Goal: Find contact information: Find contact information

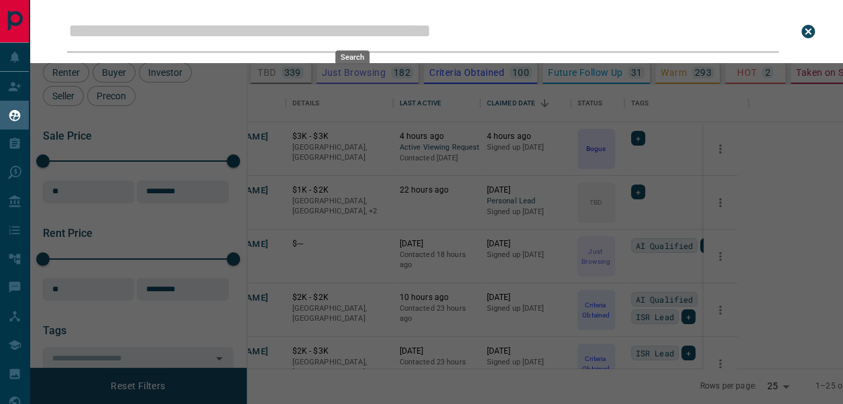
scroll to position [274, 569]
type input "**********"
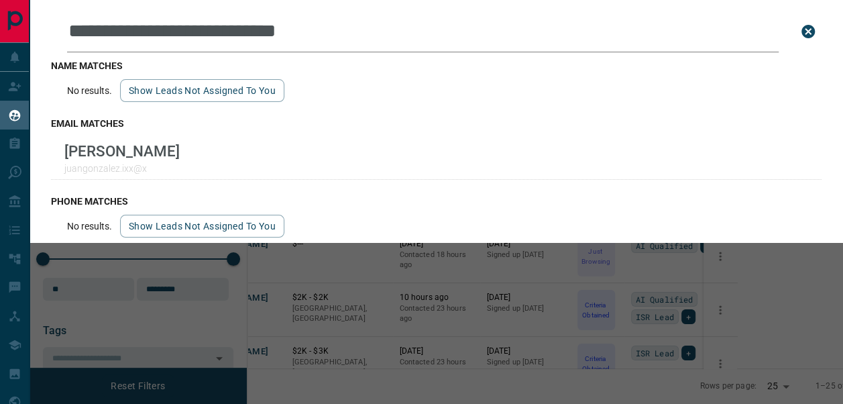
click at [808, 30] on icon "close search bar" at bounding box center [807, 31] width 13 height 13
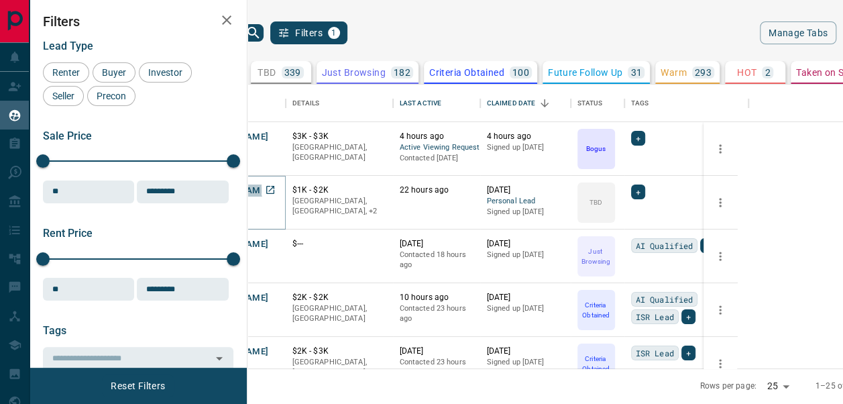
click at [269, 193] on button "[PERSON_NAME]" at bounding box center [234, 190] width 70 height 13
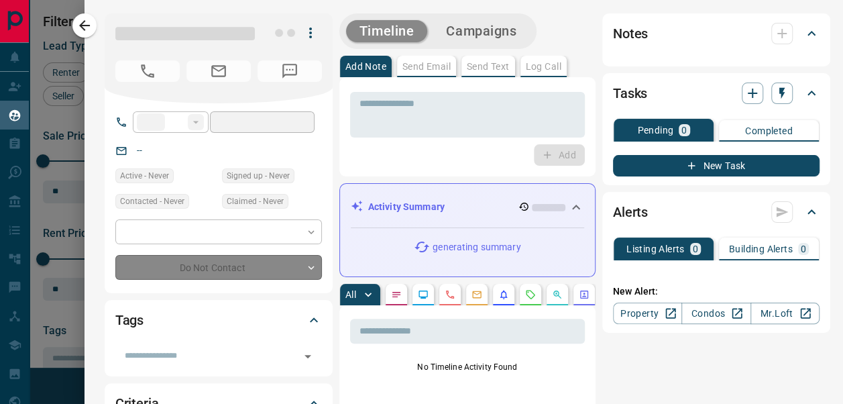
type input "**"
type input "**********"
type input "**"
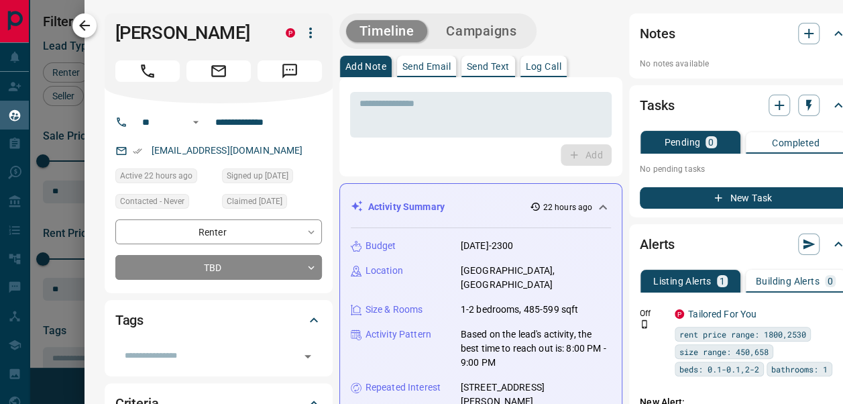
drag, startPoint x: 219, startPoint y: 34, endPoint x: 95, endPoint y: 29, distance: 123.5
click at [95, 29] on div "**********" at bounding box center [464, 202] width 759 height 404
copy div "[PERSON_NAME]"
click at [541, 63] on p "Log Call" at bounding box center [544, 66] width 36 height 9
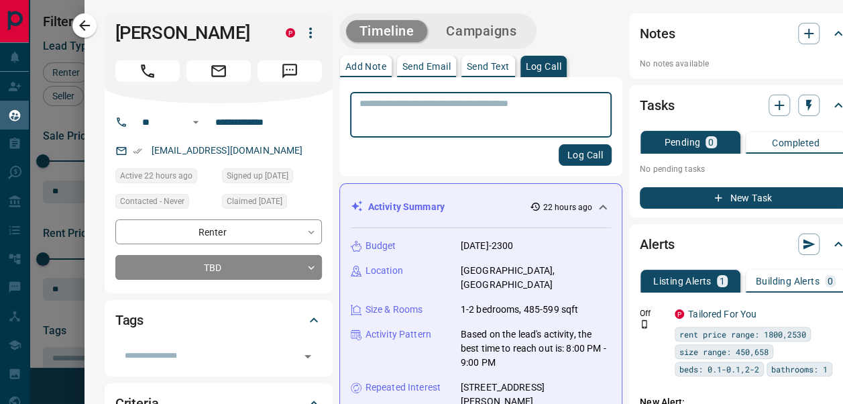
click at [517, 119] on textarea at bounding box center [480, 115] width 243 height 34
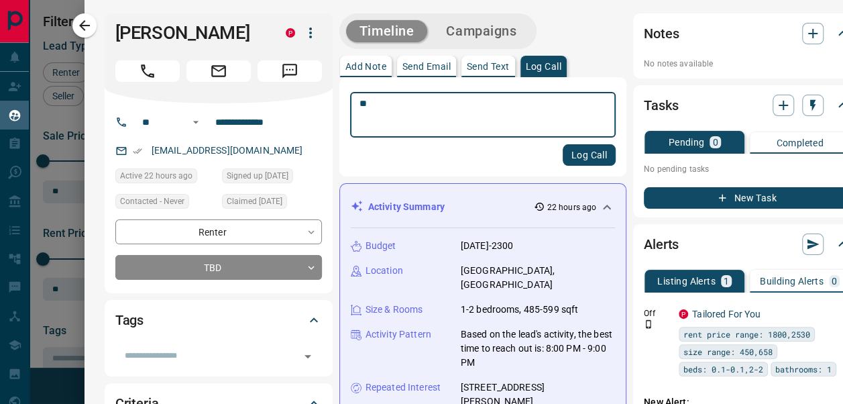
type textarea "*"
type textarea "**********"
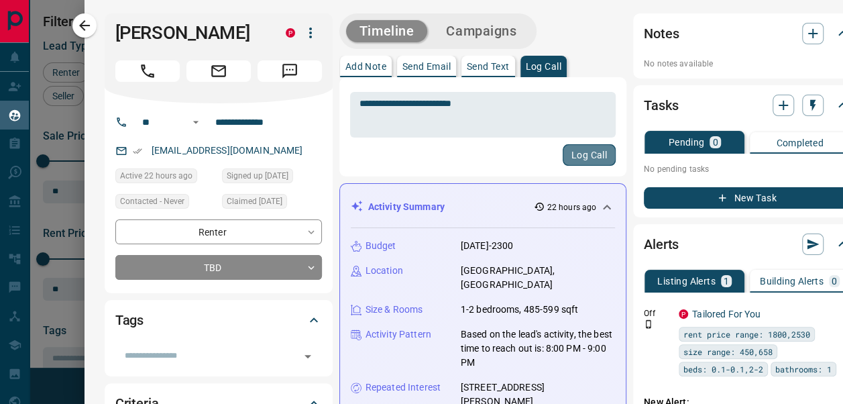
click at [586, 149] on button "Log Call" at bounding box center [589, 154] width 53 height 21
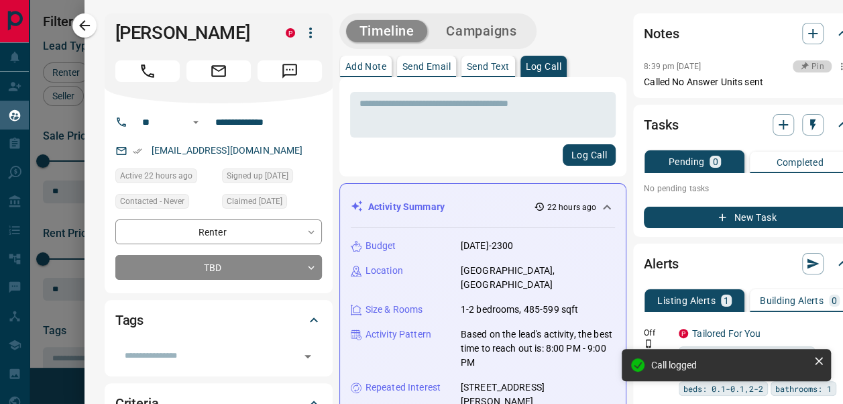
click at [799, 70] on span "button" at bounding box center [803, 66] width 9 height 9
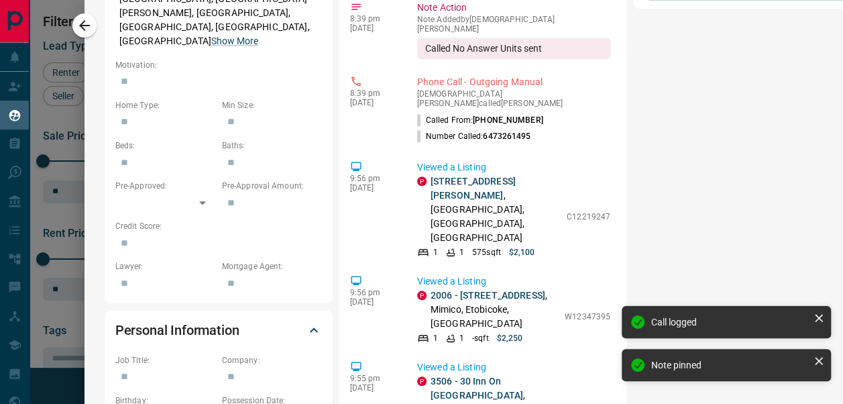
scroll to position [747, 0]
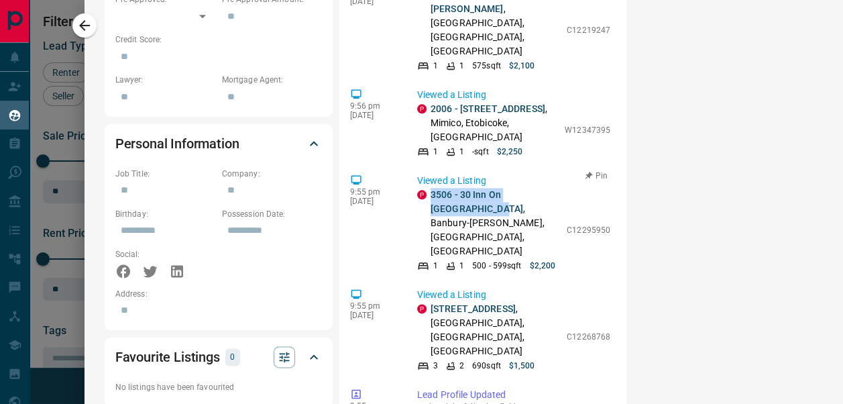
drag, startPoint x: 443, startPoint y: 134, endPoint x: 417, endPoint y: 114, distance: 33.5
click at [417, 188] on div "P 3506 - 30 Inn On [GEOGRAPHIC_DATA][PERSON_NAME], [GEOGRAPHIC_DATA], [GEOGRAPH…" at bounding box center [488, 223] width 143 height 70
copy link "3506 - 30 Inn On [GEOGRAPHIC_DATA]"
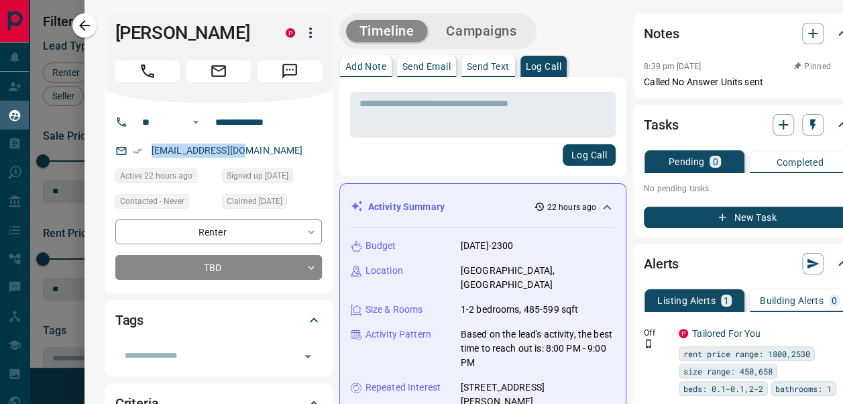
drag, startPoint x: 248, startPoint y: 148, endPoint x: 137, endPoint y: 142, distance: 110.8
click at [137, 142] on div "[EMAIL_ADDRESS][DOMAIN_NAME]" at bounding box center [218, 151] width 207 height 22
copy link "[EMAIL_ADDRESS][DOMAIN_NAME]"
click at [280, 261] on body "Lead Transfers Claim Leads My Leads Tasks Opportunities Deals Campaigns Automat…" at bounding box center [421, 201] width 843 height 403
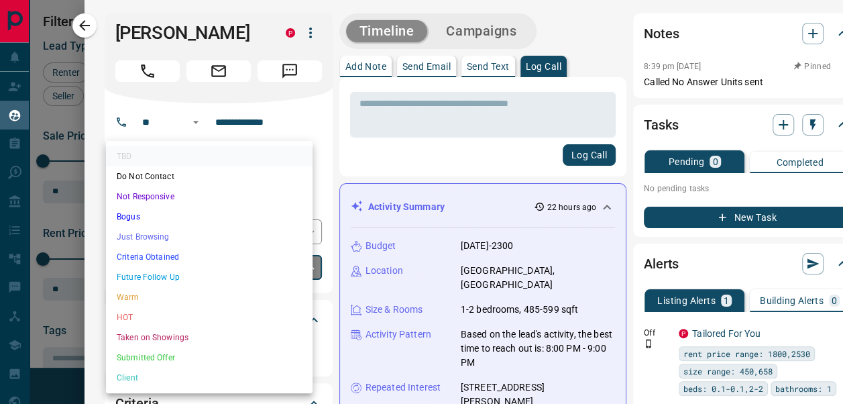
click at [195, 299] on li "Warm" at bounding box center [209, 297] width 207 height 20
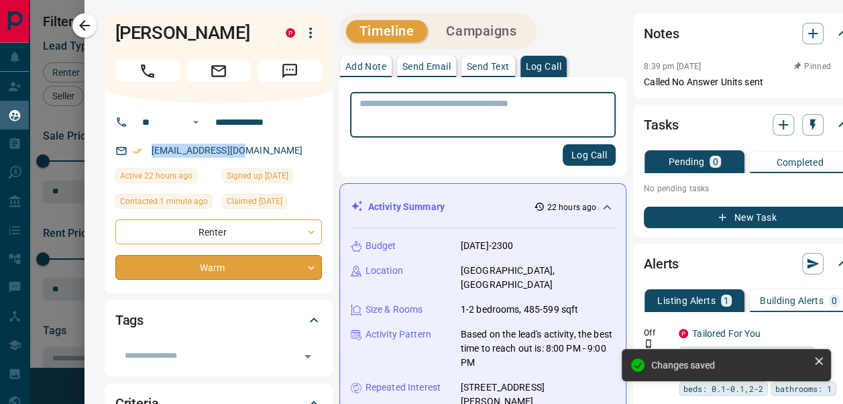
type input "*"
click at [553, 112] on textarea at bounding box center [482, 115] width 247 height 34
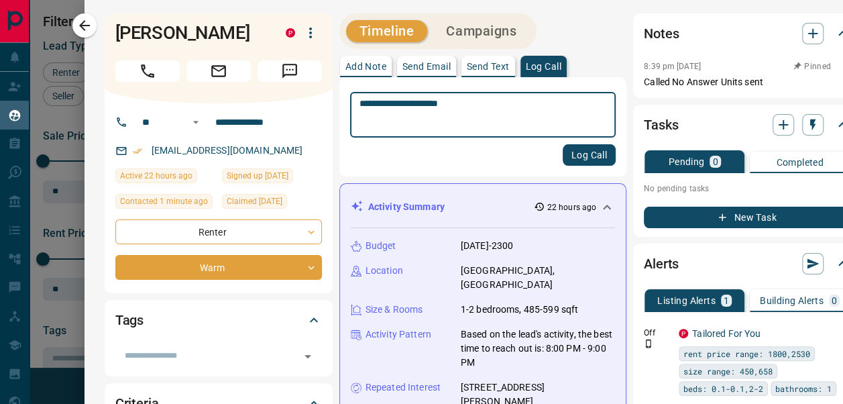
type textarea "**********"
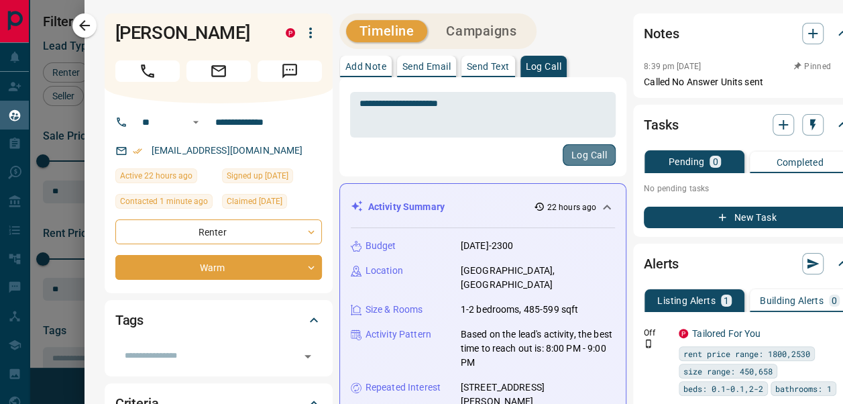
click at [584, 153] on button "Log Call" at bounding box center [589, 154] width 53 height 21
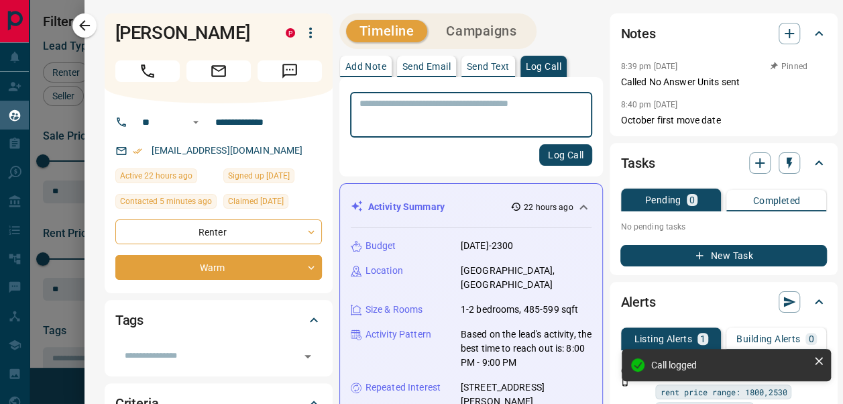
click at [510, 107] on textarea at bounding box center [467, 115] width 217 height 34
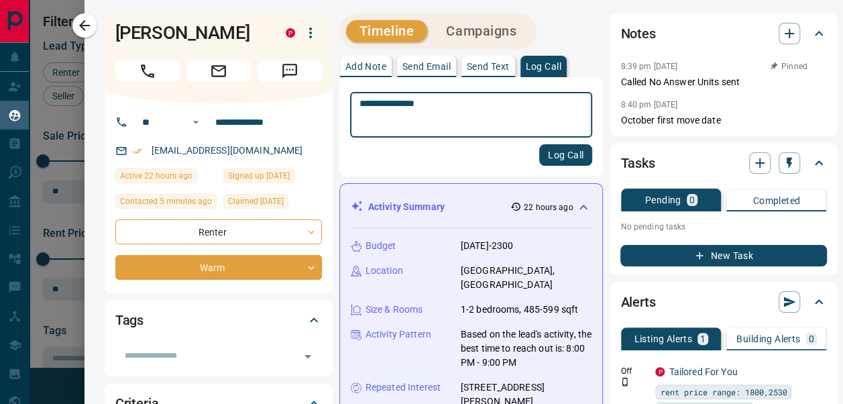
type textarea "**********"
click at [553, 154] on button "Log Call" at bounding box center [565, 154] width 53 height 21
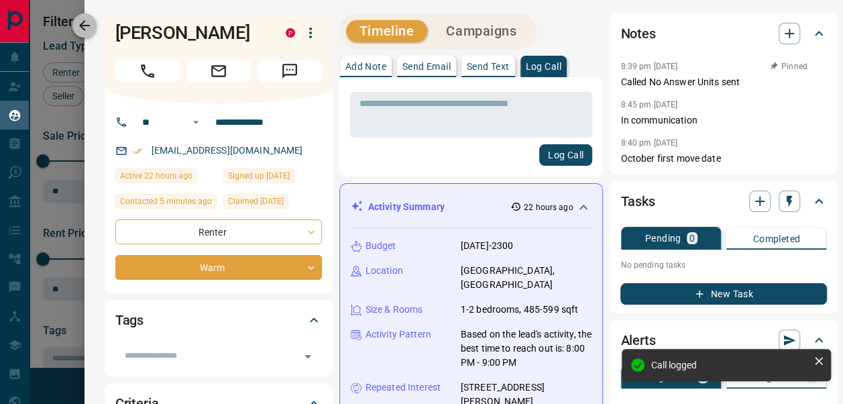
click at [86, 31] on icon "button" at bounding box center [84, 25] width 16 height 16
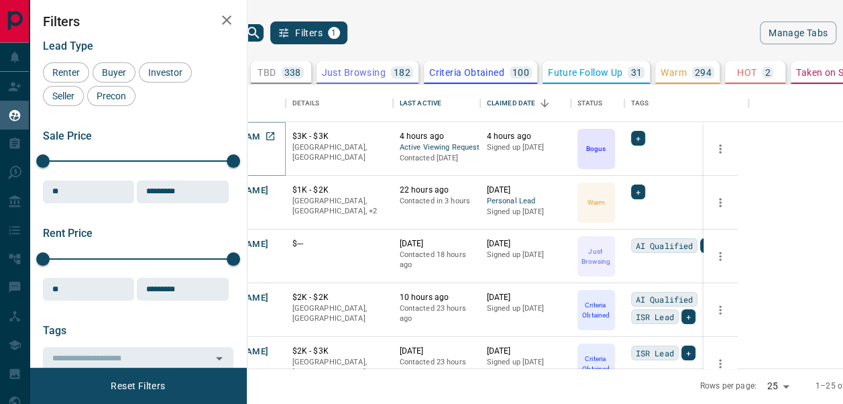
click at [269, 137] on button "[PERSON_NAME]" at bounding box center [234, 137] width 70 height 13
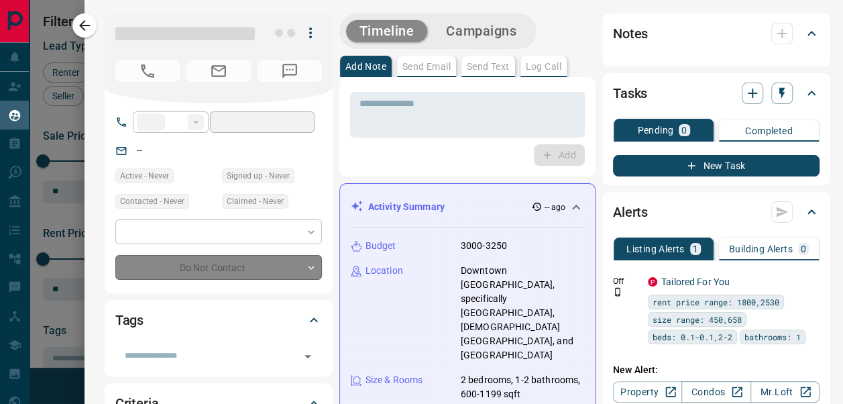
type input "**"
type input "**********"
type input "*"
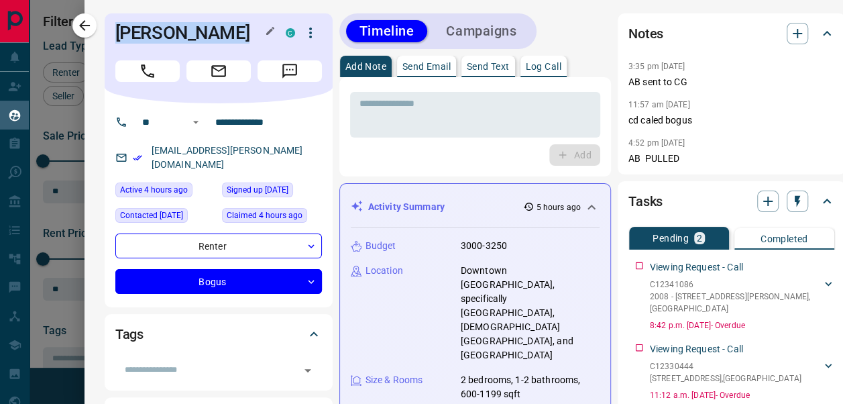
drag, startPoint x: 223, startPoint y: 34, endPoint x: 108, endPoint y: 30, distance: 115.5
click at [115, 30] on h1 "[PERSON_NAME]" at bounding box center [190, 32] width 150 height 21
copy h1 "[PERSON_NAME]"
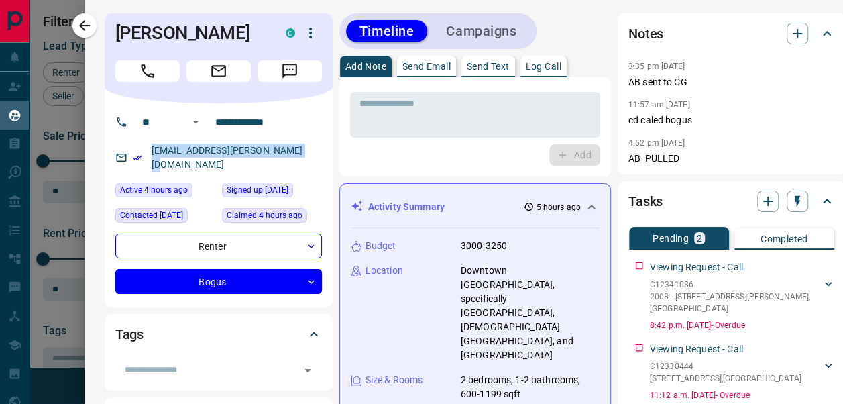
drag, startPoint x: 282, startPoint y: 153, endPoint x: 133, endPoint y: 149, distance: 148.9
click at [133, 149] on div "[EMAIL_ADDRESS][PERSON_NAME][DOMAIN_NAME]" at bounding box center [218, 158] width 207 height 36
copy link "[EMAIL_ADDRESS][PERSON_NAME][DOMAIN_NAME]"
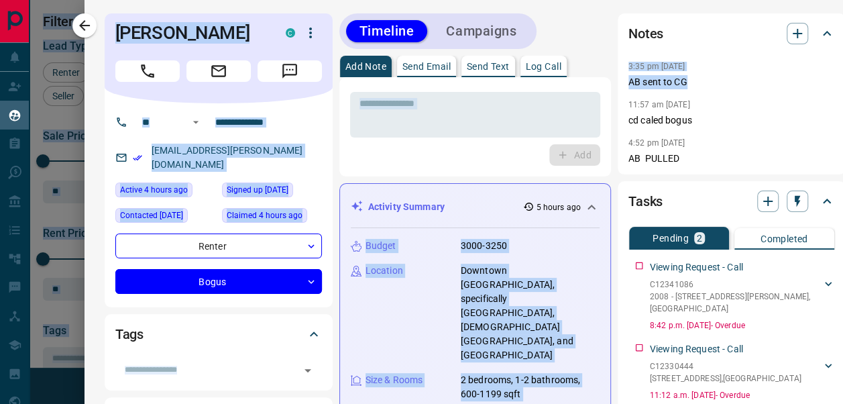
drag, startPoint x: 830, startPoint y: 82, endPoint x: 844, endPoint y: 104, distance: 25.7
click at [842, 104] on html "Lead Transfers Claim Leads My Leads Tasks Opportunities Deals Campaigns Automat…" at bounding box center [421, 202] width 843 height 404
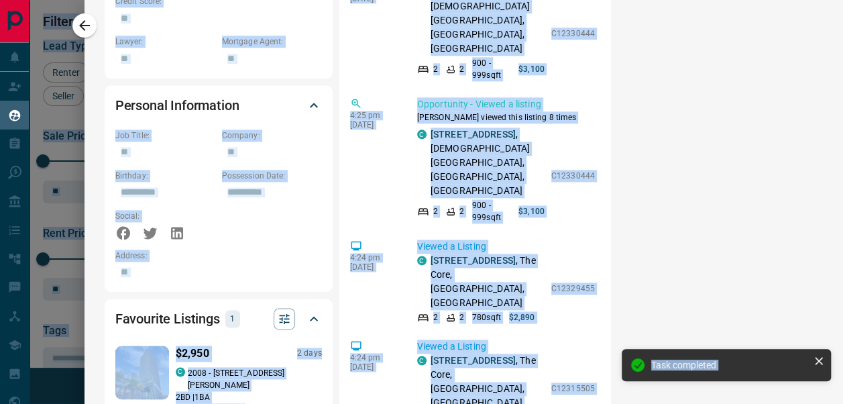
scroll to position [13, 0]
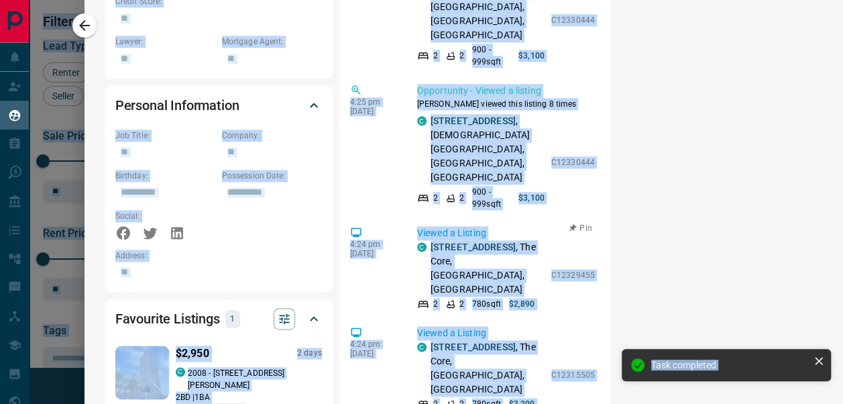
click at [565, 221] on icon "button" at bounding box center [571, 227] width 13 height 13
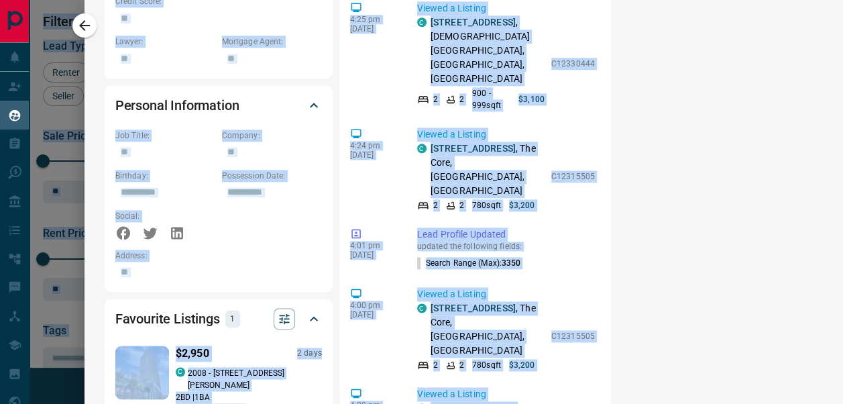
scroll to position [0, 0]
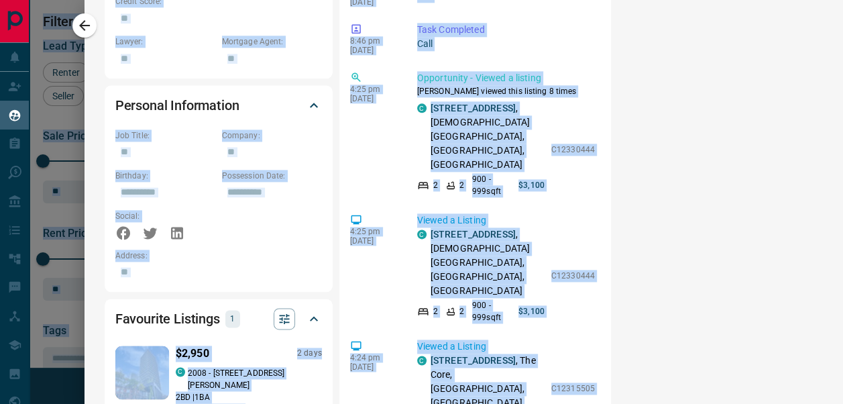
click at [528, 283] on div "4:24 pm [DATE] Viewed a Listing C [STREET_ADDRESS] 2 2 780 sqft $2,890 C1232945…" at bounding box center [475, 407] width 250 height 1073
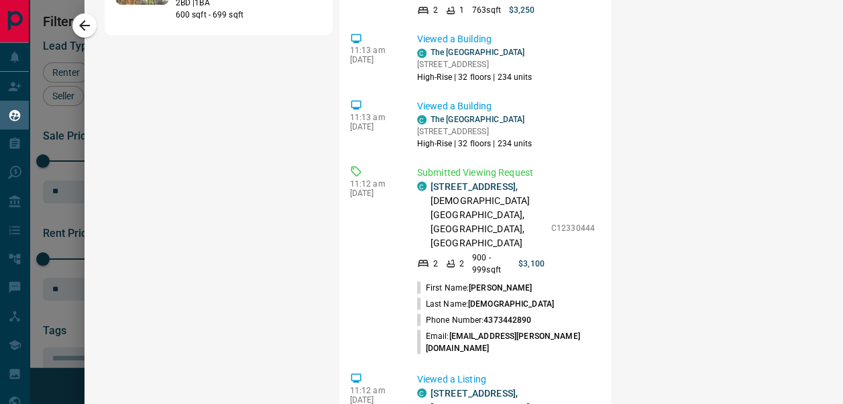
scroll to position [2598, 0]
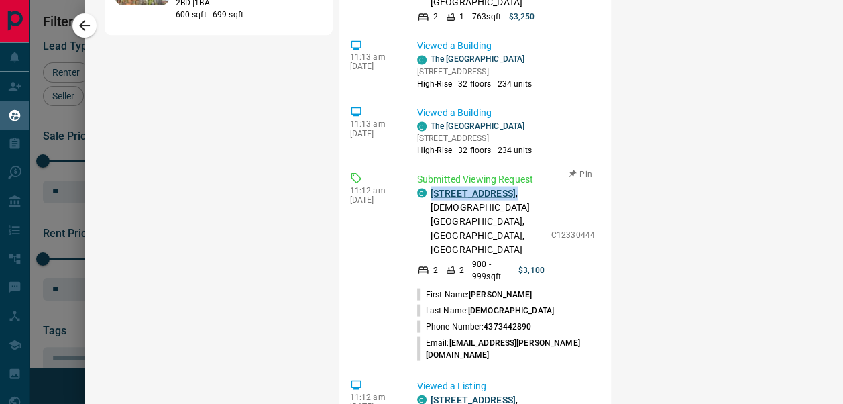
drag, startPoint x: 447, startPoint y: 115, endPoint x: 423, endPoint y: 97, distance: 31.1
click at [431, 186] on p "[STREET_ADDRESS][DEMOGRAPHIC_DATA]" at bounding box center [488, 221] width 114 height 70
copy p "[STREET_ADDRESS] ,"
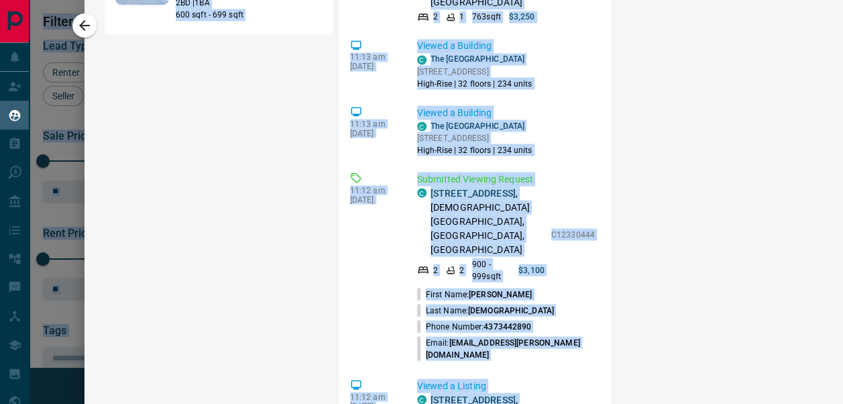
drag, startPoint x: 832, startPoint y: 314, endPoint x: 848, endPoint y: 153, distance: 161.8
click at [842, 153] on html "Lead Transfers Claim Leads My Leads Tasks Opportunities Deals Campaigns Automat…" at bounding box center [421, 202] width 843 height 404
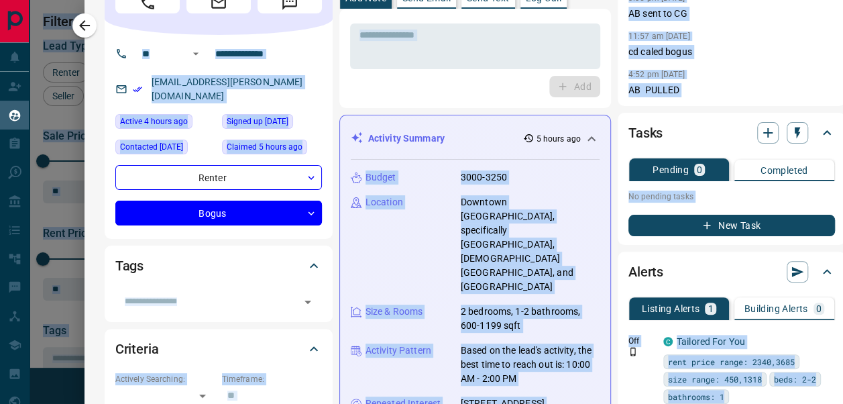
scroll to position [0, 0]
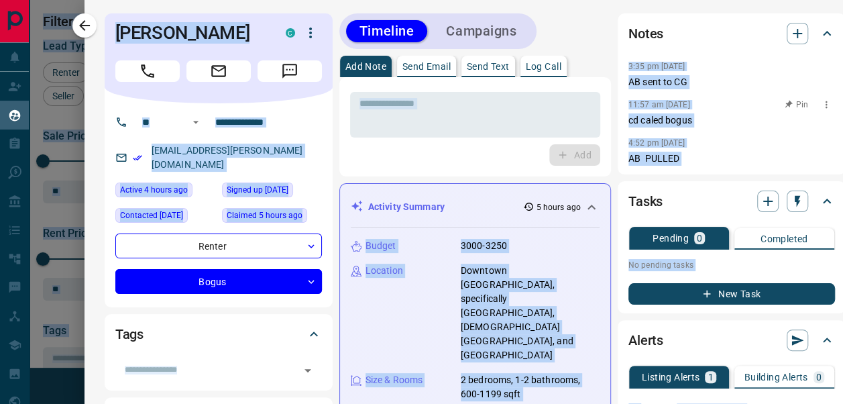
click at [778, 97] on div "Pin" at bounding box center [806, 104] width 58 height 17
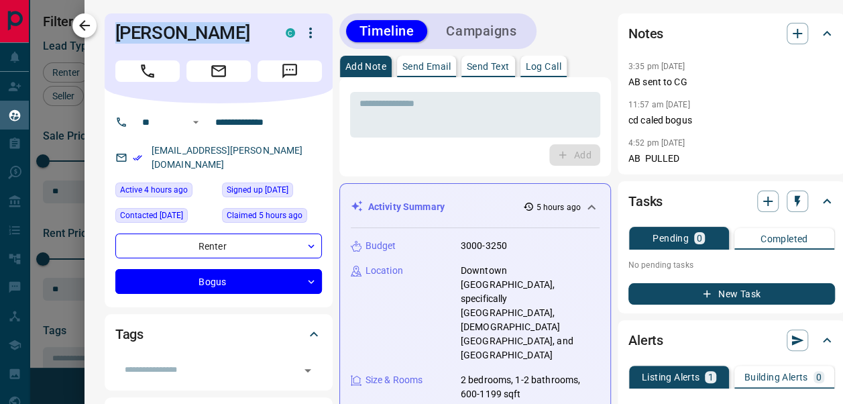
drag, startPoint x: 231, startPoint y: 31, endPoint x: 88, endPoint y: 33, distance: 143.5
click at [88, 33] on div "**********" at bounding box center [464, 202] width 759 height 404
copy div "[PERSON_NAME]"
